Goal: Transaction & Acquisition: Purchase product/service

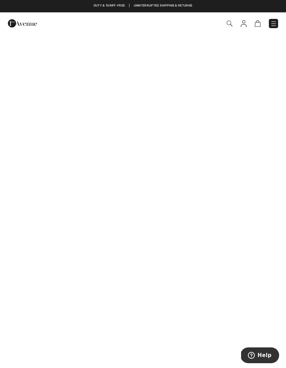
click at [267, 25] on span at bounding box center [201, 23] width 153 height 9
click at [269, 26] on link at bounding box center [273, 23] width 9 height 9
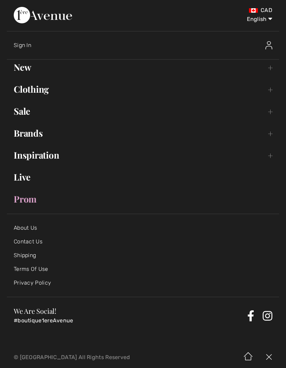
click at [16, 90] on link "Clothing Toggle submenu" at bounding box center [143, 89] width 272 height 15
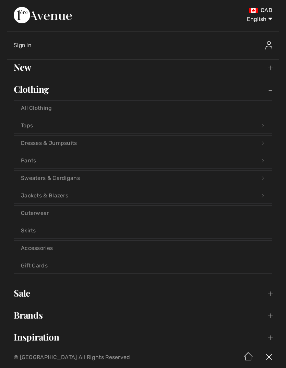
click at [18, 194] on link "Jackets & Blazers Open submenu" at bounding box center [143, 195] width 258 height 15
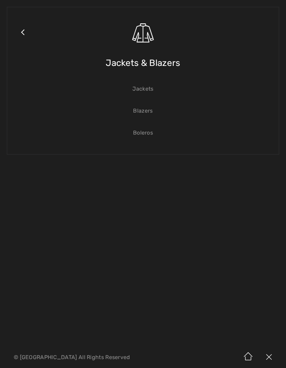
click at [134, 115] on link "Blazers" at bounding box center [143, 110] width 258 height 15
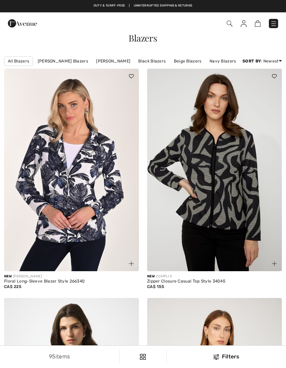
checkbox input "true"
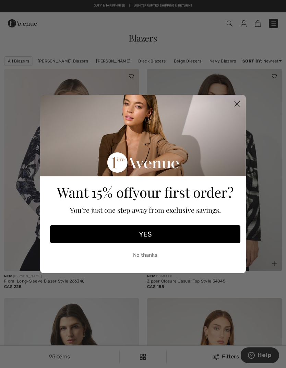
click at [234, 104] on circle "Close dialog" at bounding box center [236, 103] width 11 height 11
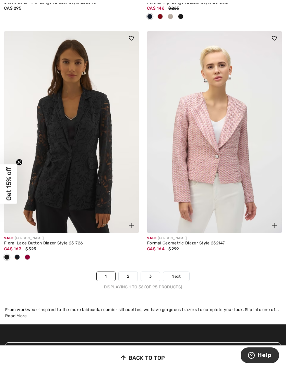
scroll to position [4242, 0]
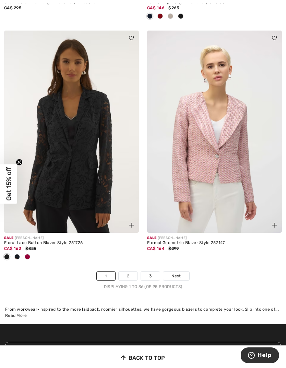
click at [124, 274] on link "2" at bounding box center [128, 275] width 19 height 9
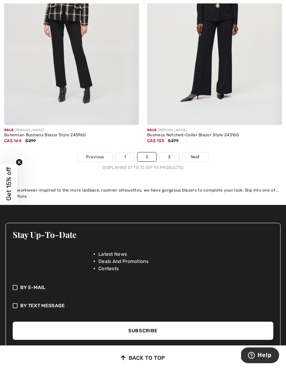
scroll to position [4363, 0]
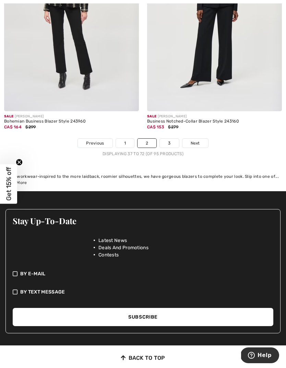
click at [165, 142] on link "3" at bounding box center [169, 143] width 19 height 9
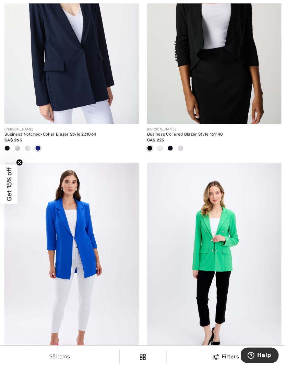
scroll to position [868, 0]
